Goal: Entertainment & Leisure: Consume media (video, audio)

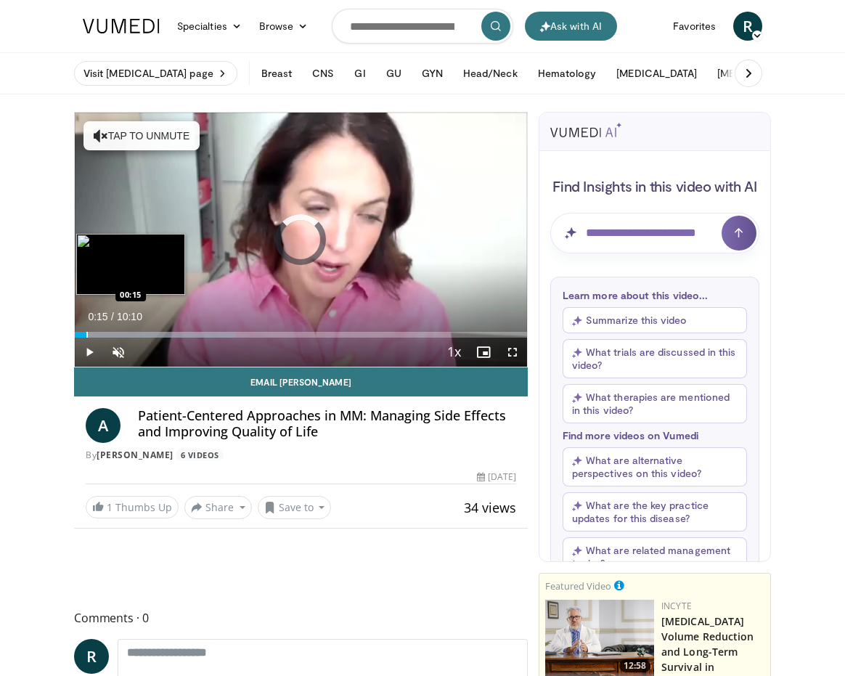
click at [86, 335] on div "Progress Bar" at bounding box center [86, 335] width 1 height 6
click at [126, 335] on div "Progress Bar" at bounding box center [124, 335] width 1 height 6
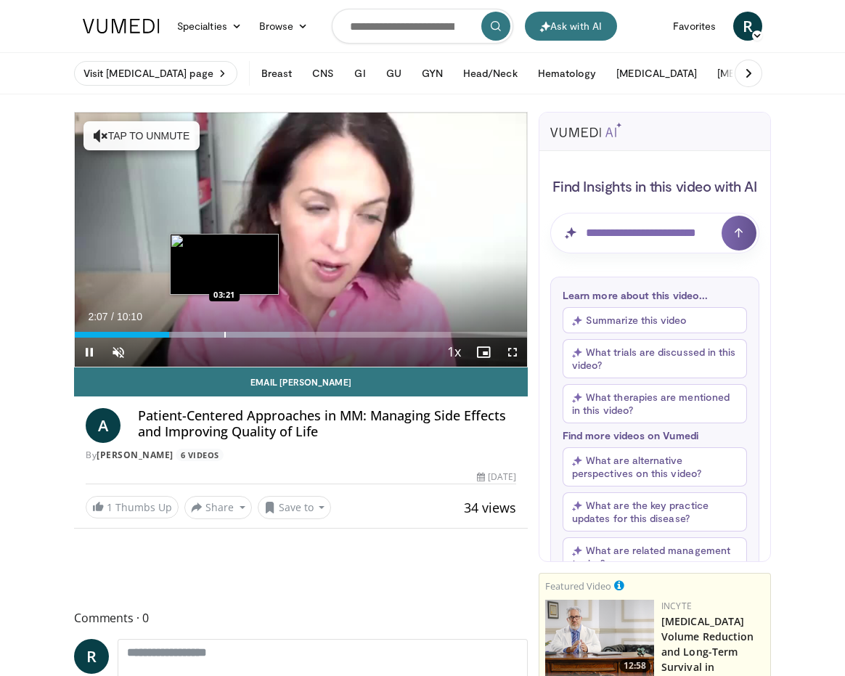
click at [224, 332] on div "Progress Bar" at bounding box center [224, 335] width 1 height 6
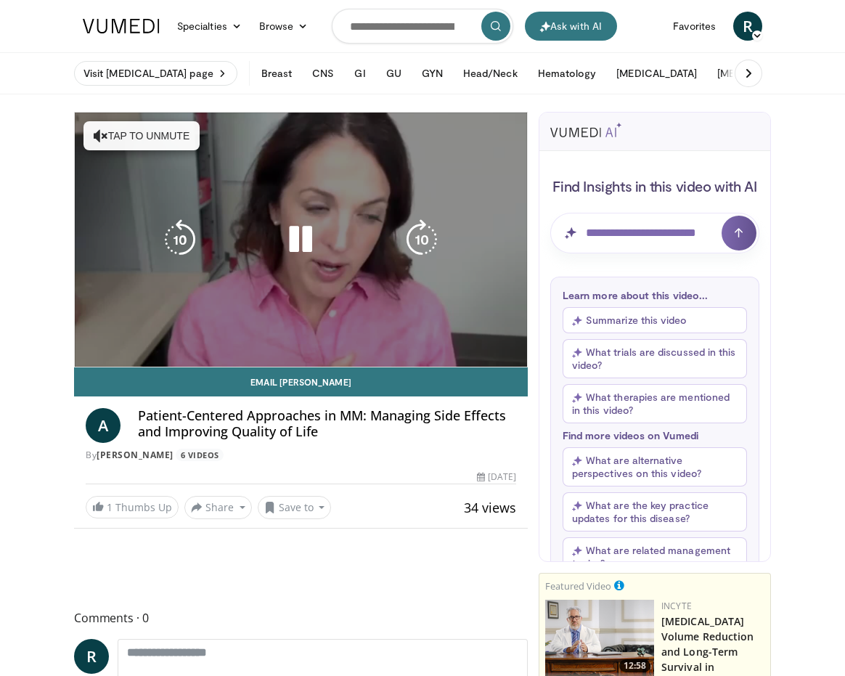
click at [366, 327] on video-js "**********" at bounding box center [301, 239] width 452 height 254
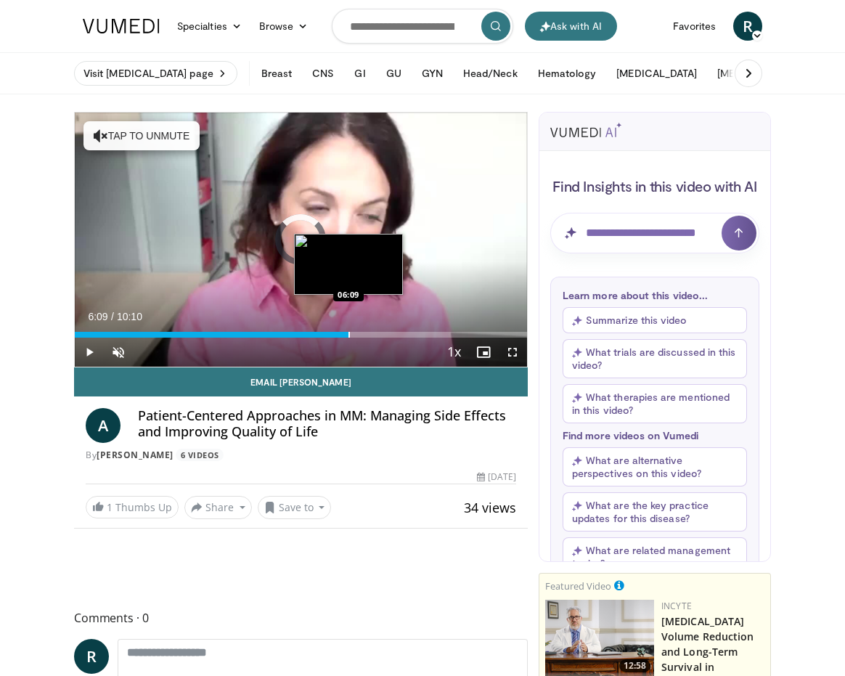
click at [348, 332] on div "Progress Bar" at bounding box center [348, 335] width 1 height 6
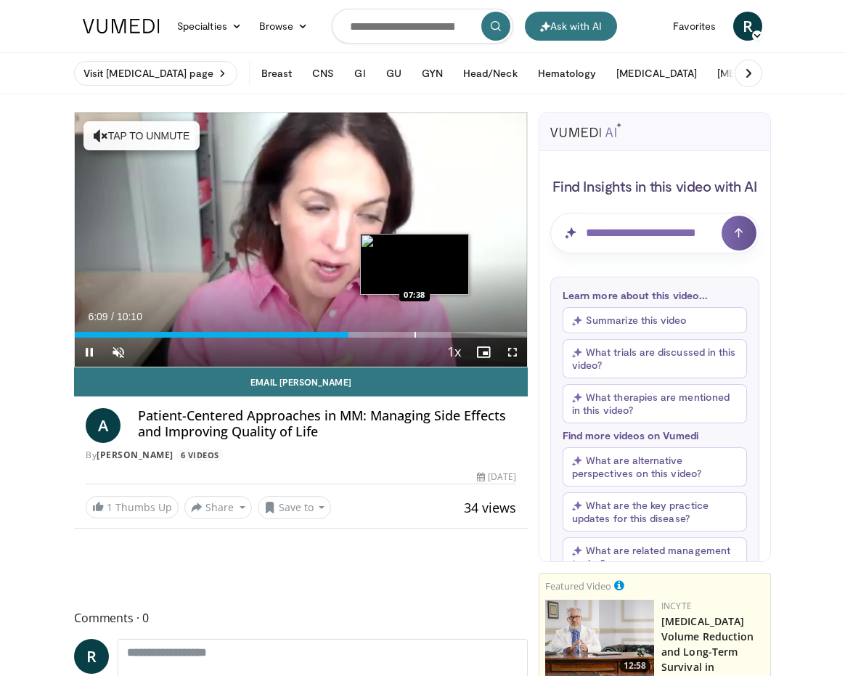
click at [416, 332] on div "Progress Bar" at bounding box center [414, 335] width 1 height 6
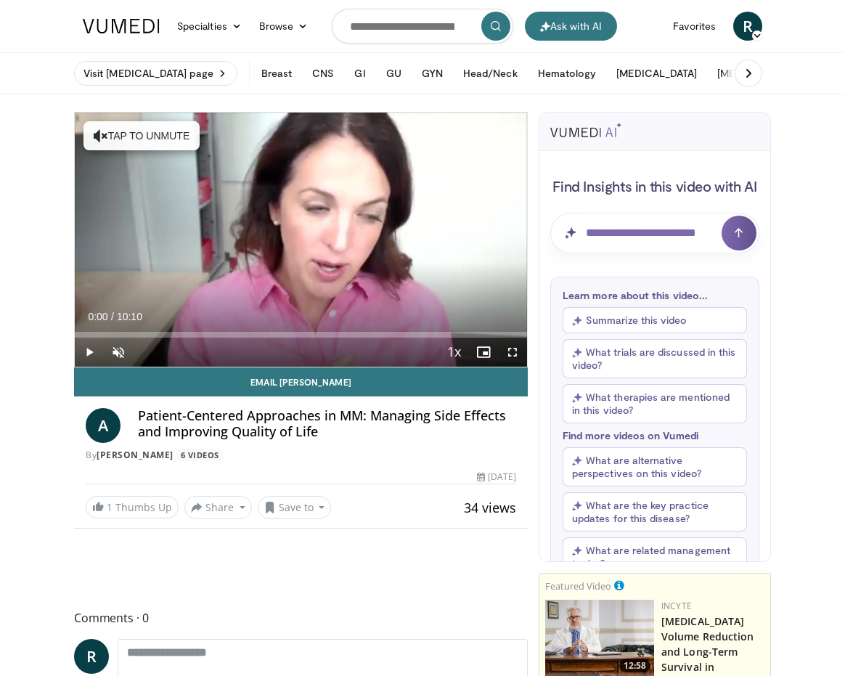
drag, startPoint x: 429, startPoint y: 333, endPoint x: 65, endPoint y: 324, distance: 363.7
click at [83, 351] on span "Video Player" at bounding box center [89, 351] width 29 height 29
